Goal: Task Accomplishment & Management: Manage account settings

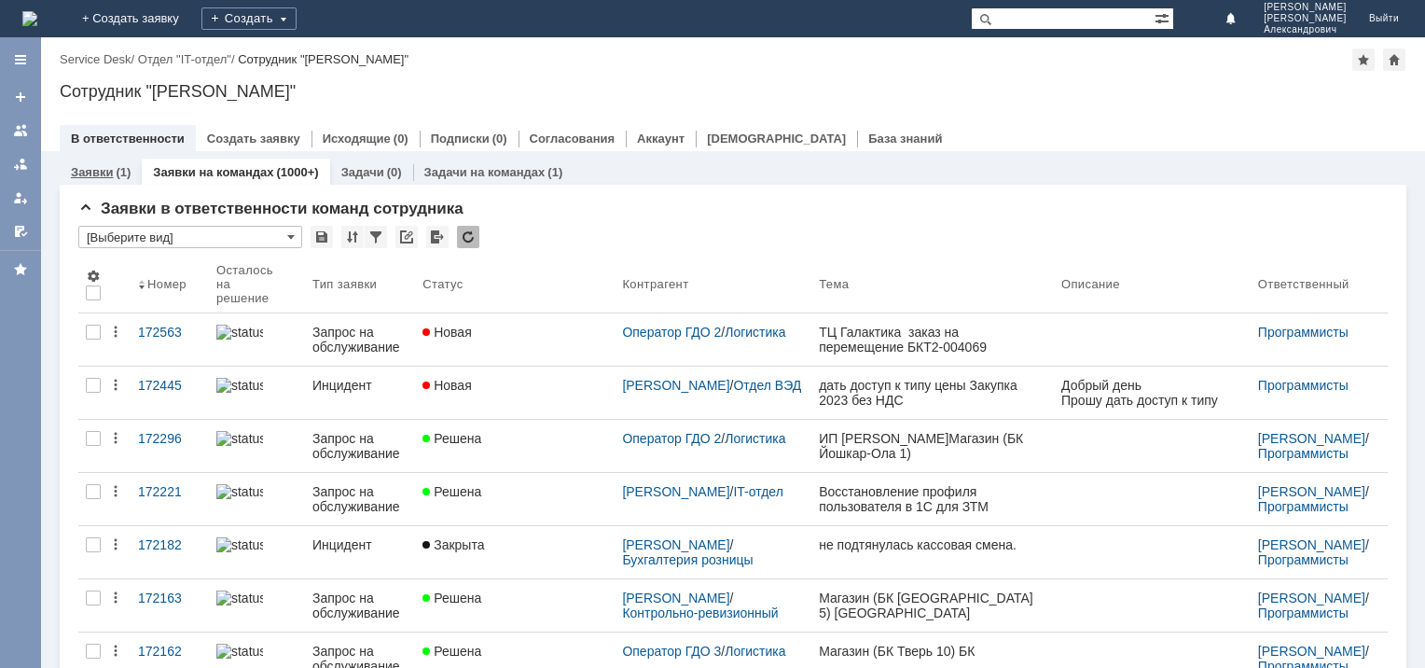
click at [112, 176] on link "Заявки" at bounding box center [92, 172] width 42 height 14
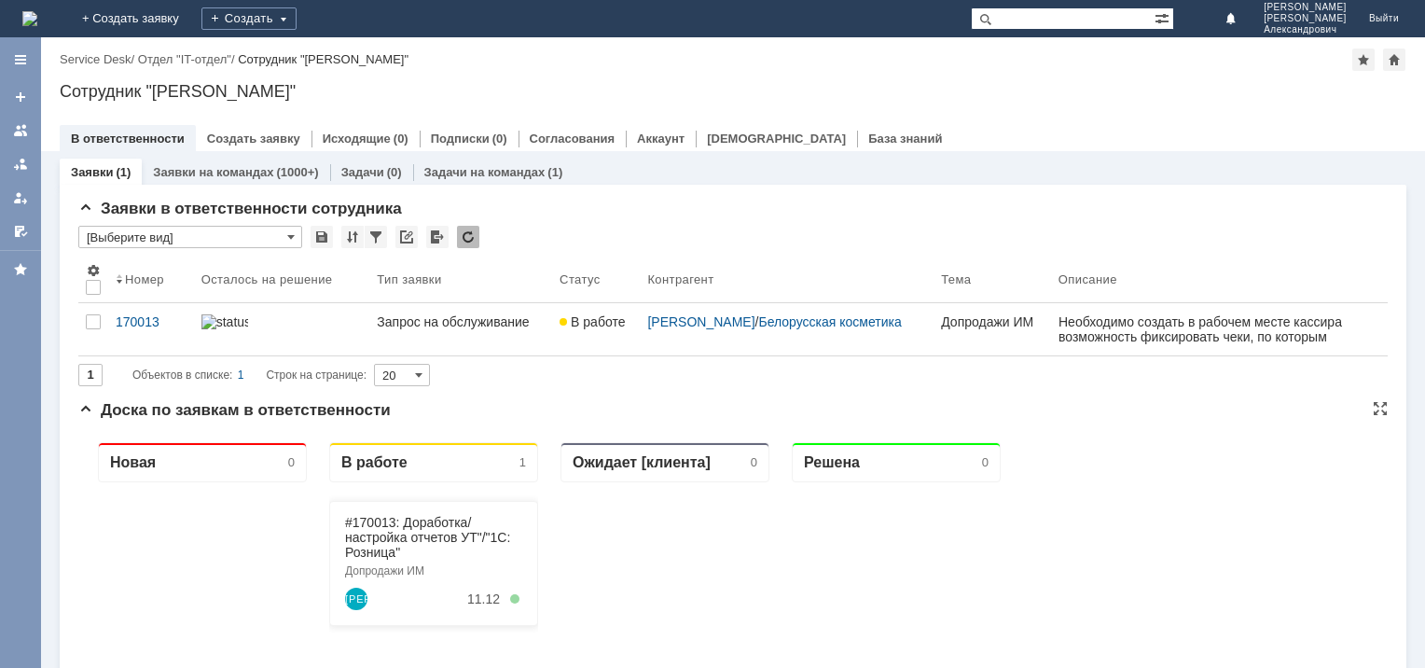
click at [86, 407] on span "Доска по заявкам в ответственности" at bounding box center [234, 410] width 312 height 18
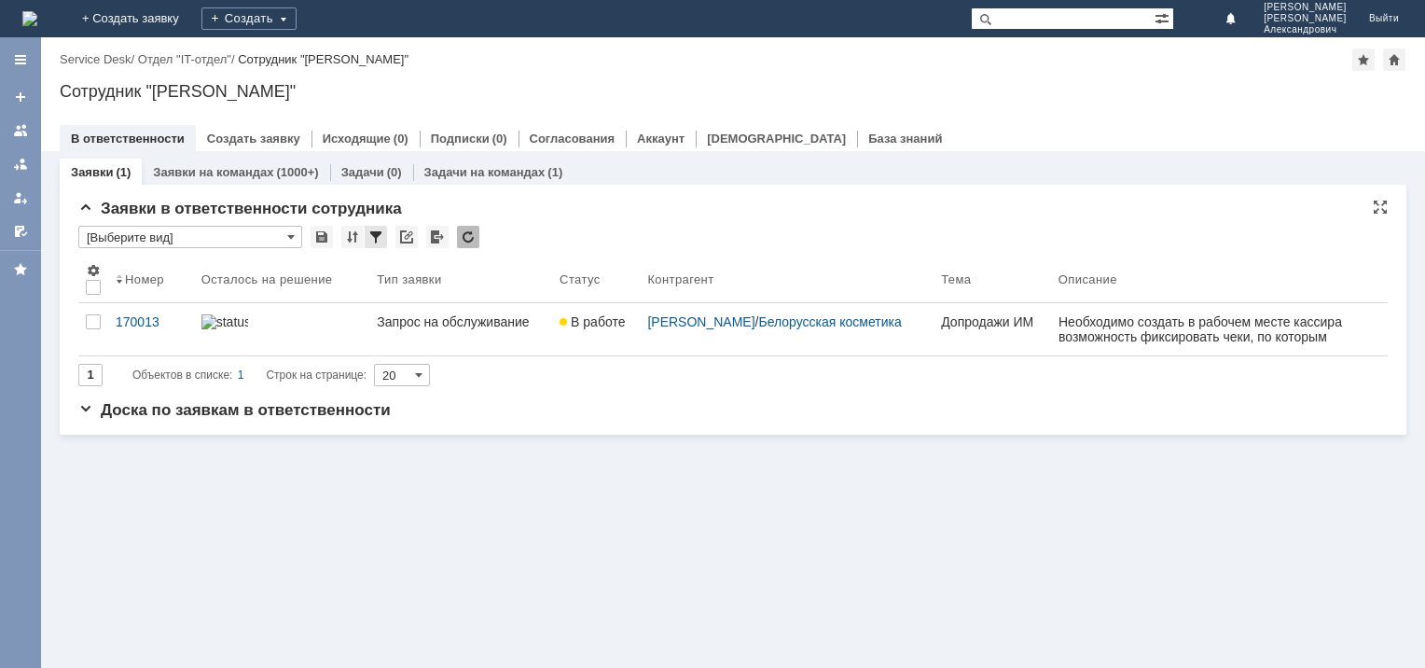
click at [379, 236] on div at bounding box center [376, 237] width 22 height 22
click at [249, 173] on link "Заявки на командах" at bounding box center [213, 172] width 120 height 14
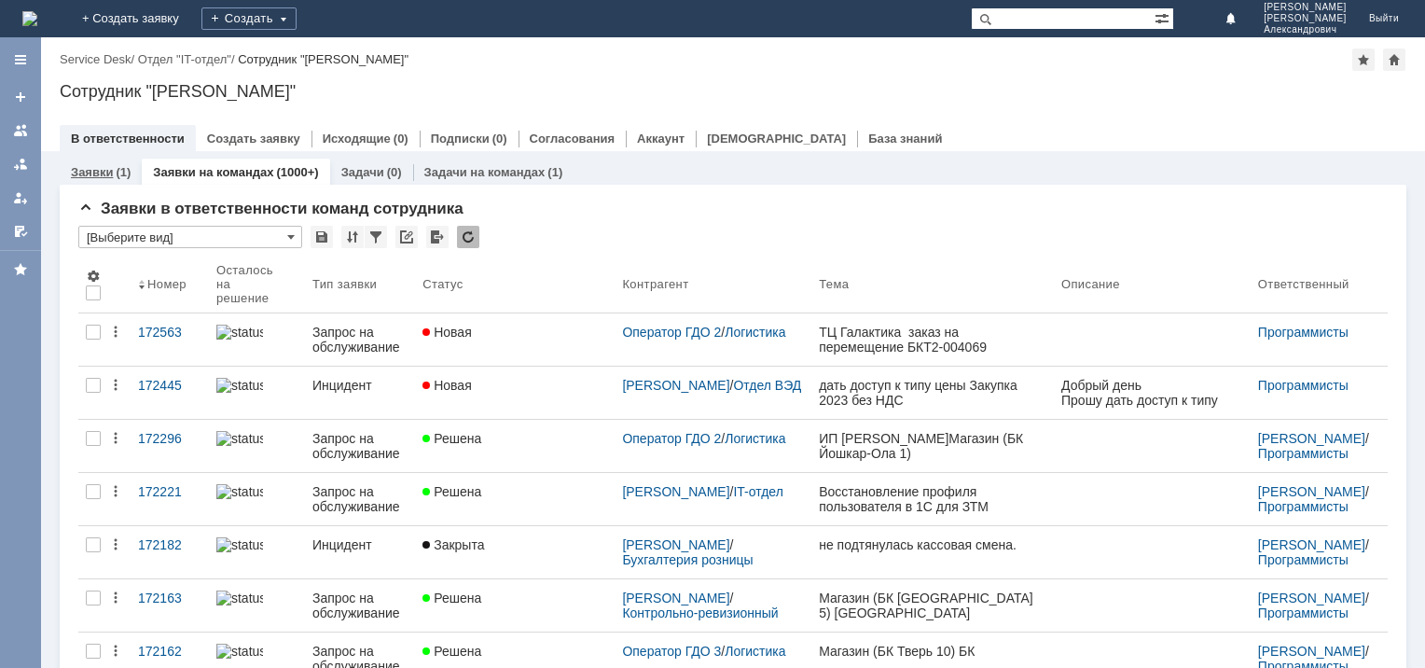
click at [104, 173] on link "Заявки" at bounding box center [92, 172] width 42 height 14
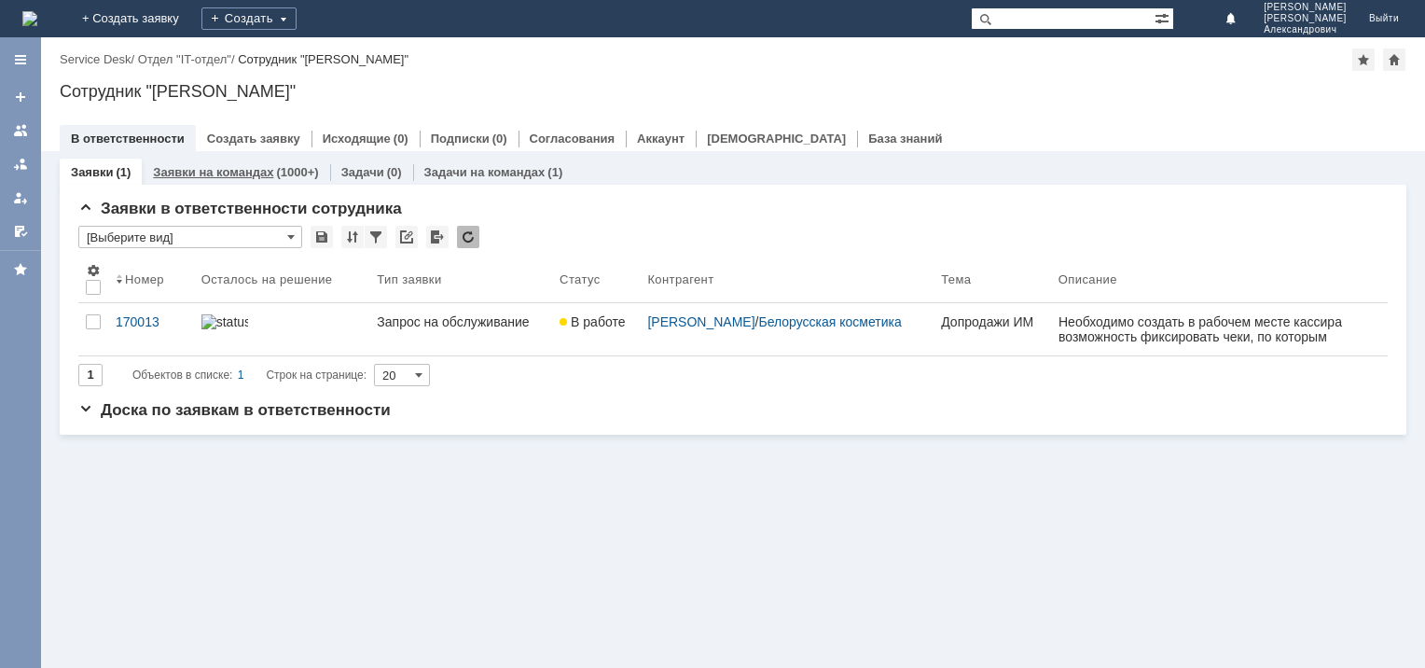
click at [233, 168] on link "Заявки на командах" at bounding box center [213, 172] width 120 height 14
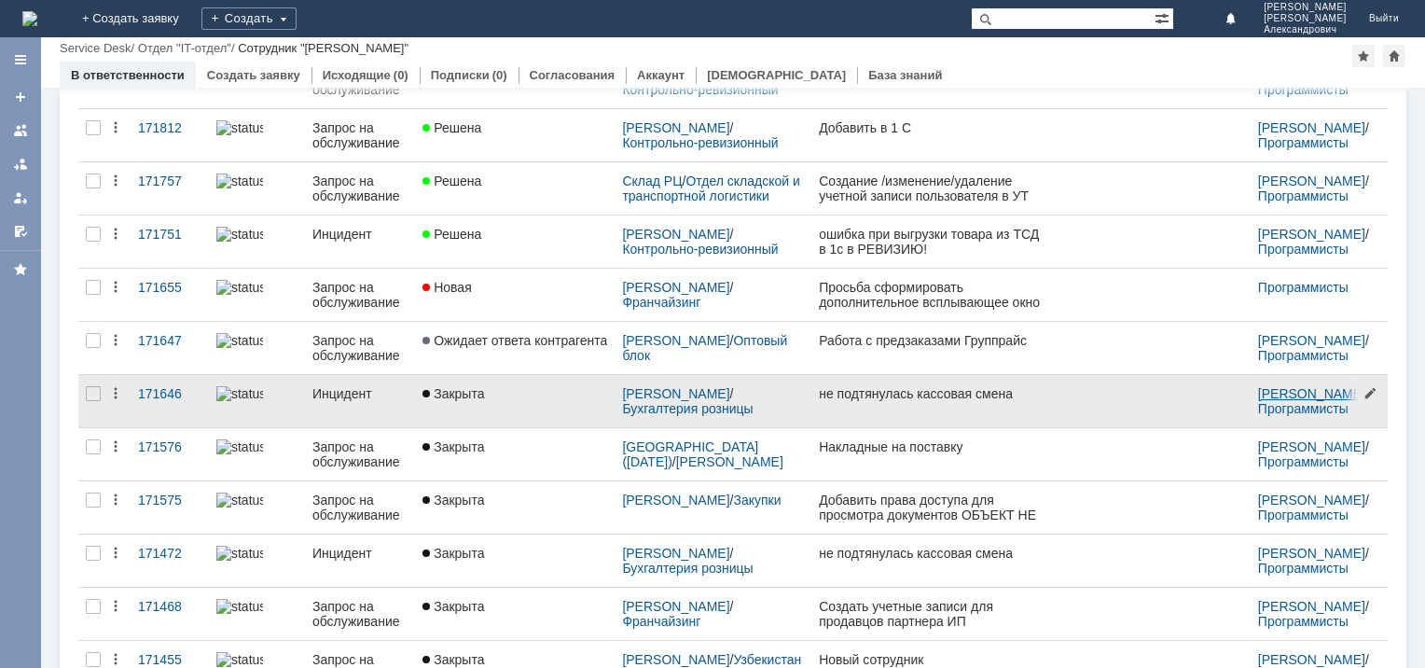
scroll to position [683, 0]
